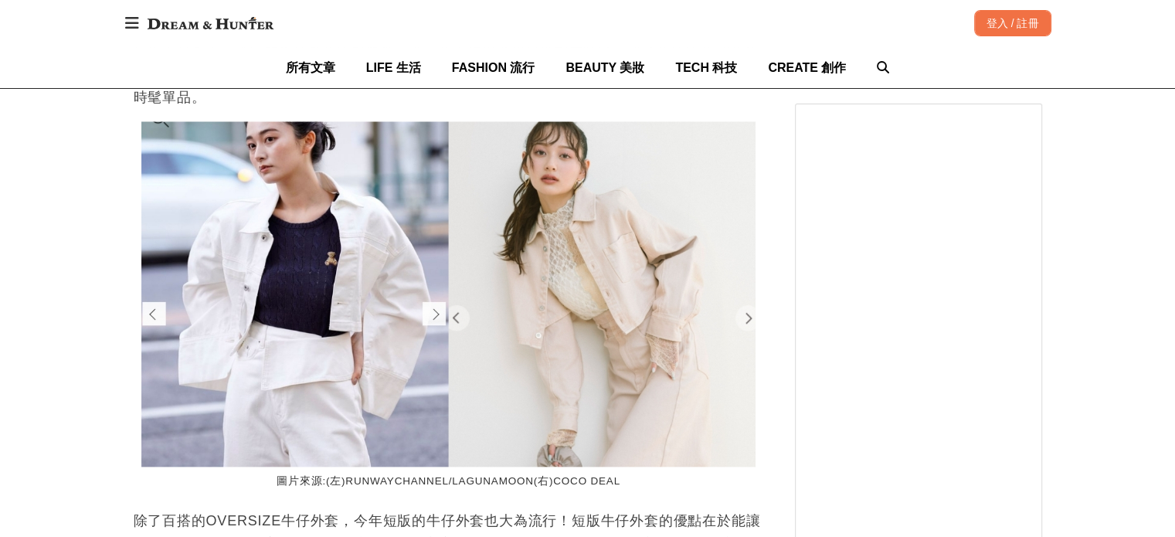
scroll to position [1768, 0]
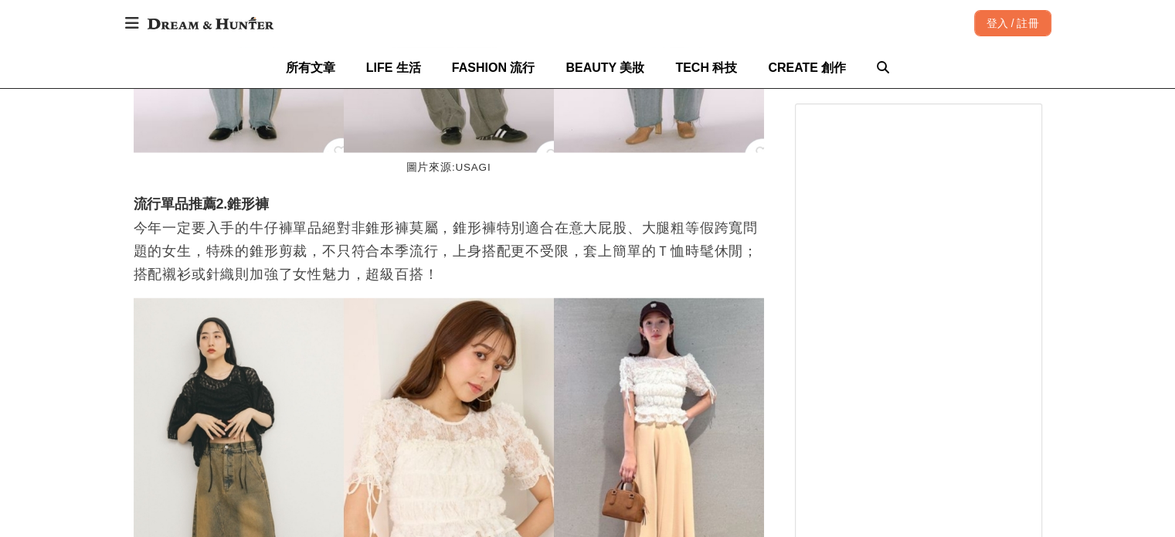
scroll to position [0, 0]
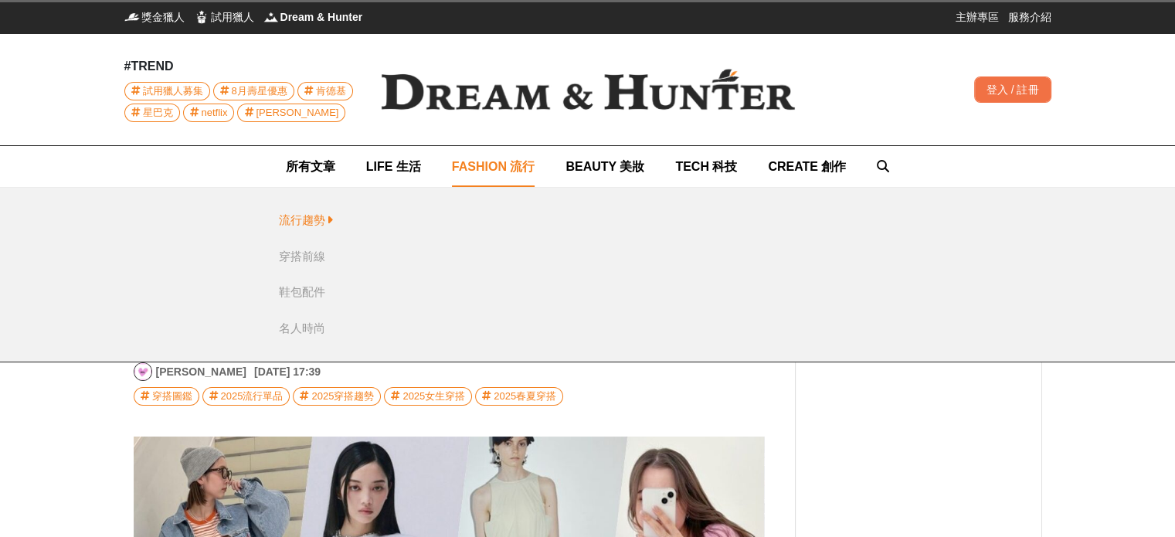
click at [293, 219] on div "流行趨勢" at bounding box center [302, 221] width 46 height 18
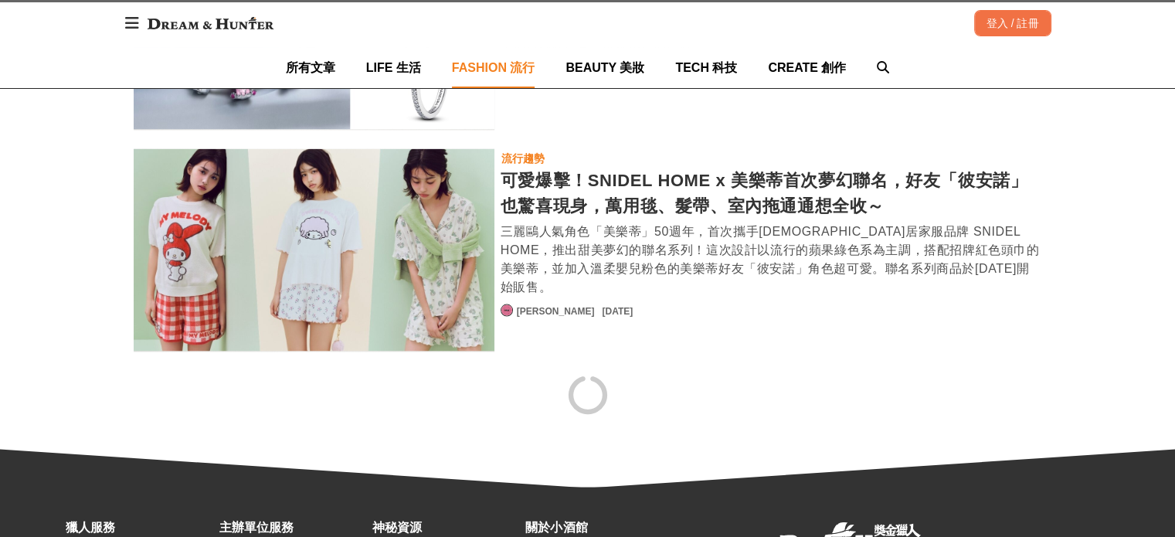
scroll to position [2881, 0]
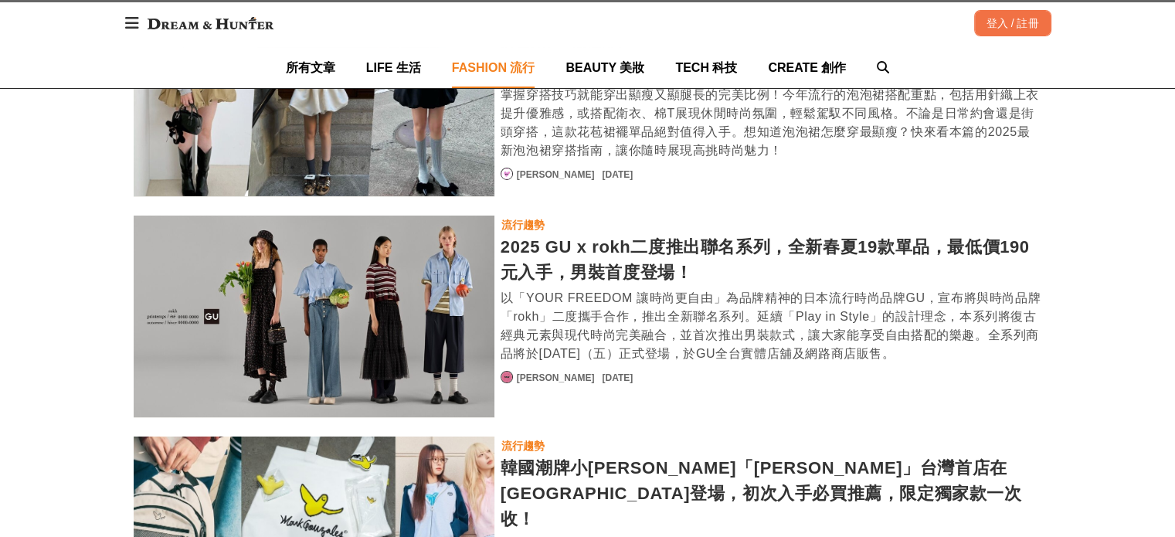
scroll to position [5339, 0]
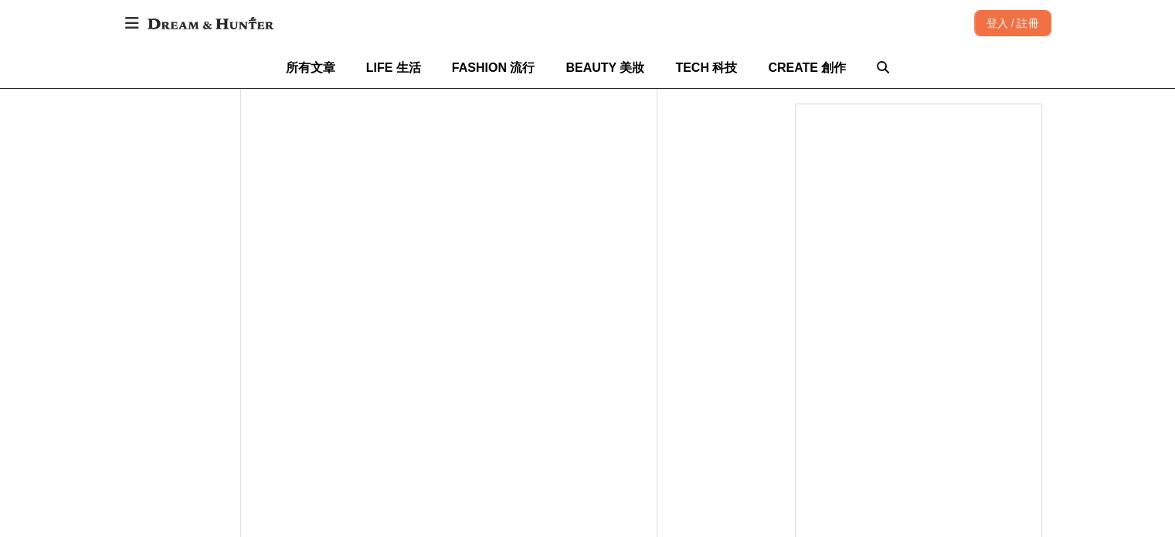
click at [138, 316] on div at bounding box center [449, 392] width 631 height 662
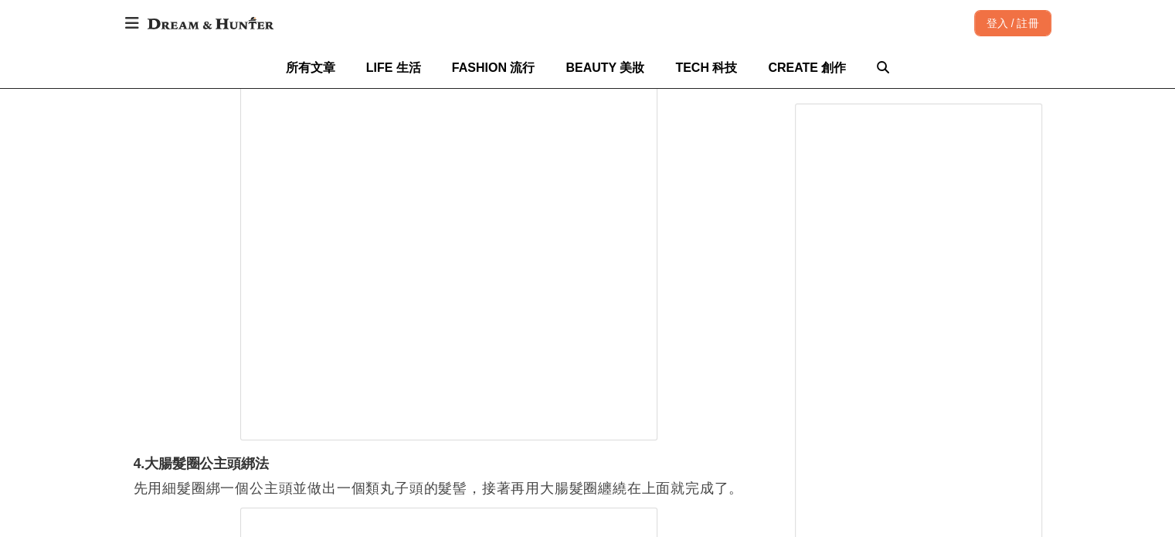
click at [112, 271] on div "首頁 / 流行趨勢 https://dream.bhuntr.com/article/scrunchie-tying-methods-recommend 收藏…" at bounding box center [587, 70] width 1175 height 10507
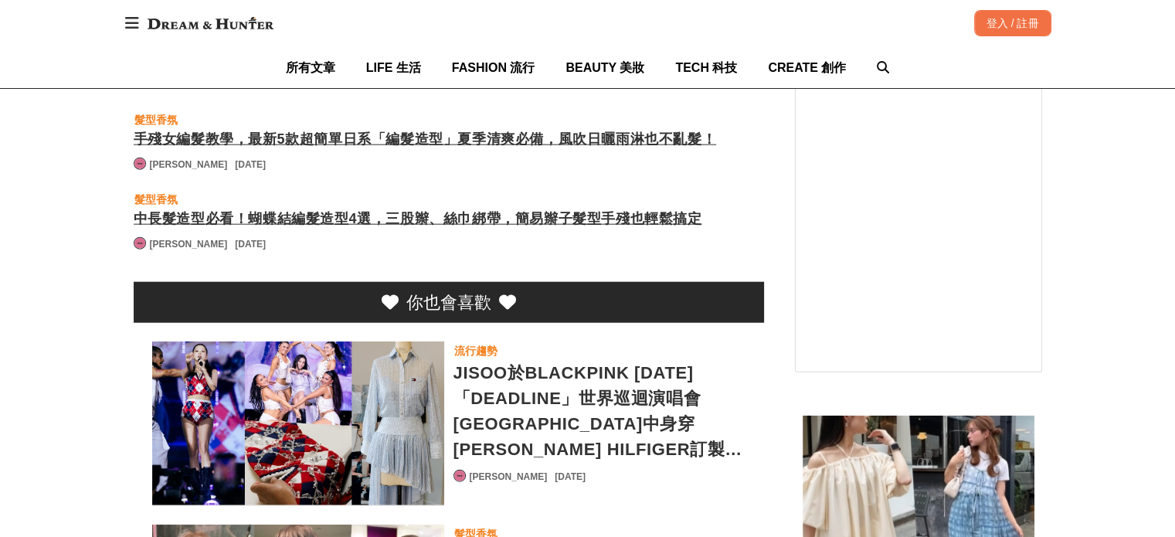
click at [332, 147] on div "手殘女編髮教學，最新5款超簡單日系「編髮造型」夏季清爽必備，風吹日曬雨淋也不亂髮！" at bounding box center [449, 139] width 631 height 21
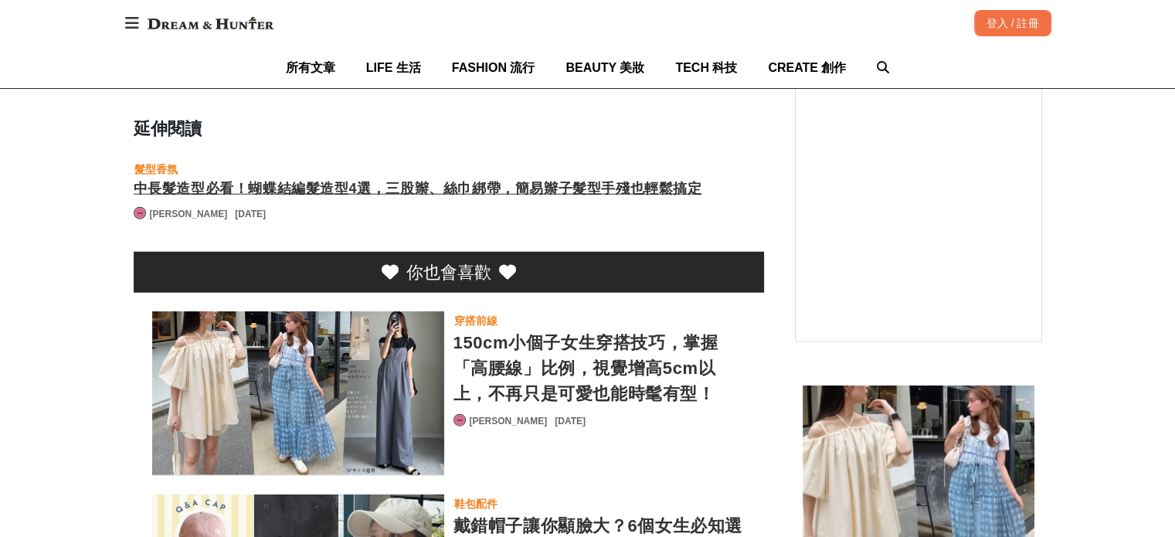
scroll to position [0, 631]
